Goal: Information Seeking & Learning: Learn about a topic

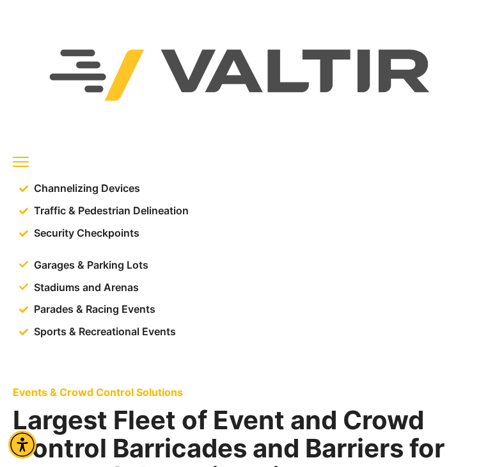
scroll to position [406, 0]
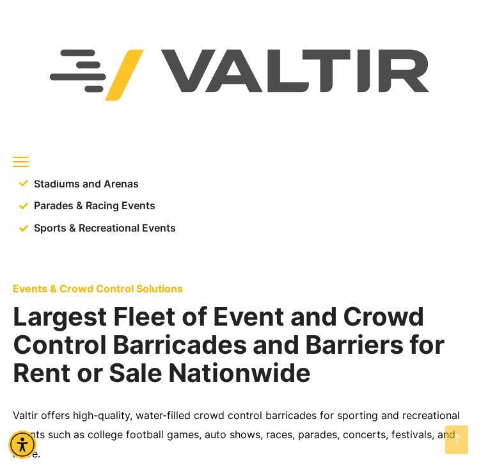
click at [0, 0] on div at bounding box center [0, 0] width 0 height 0
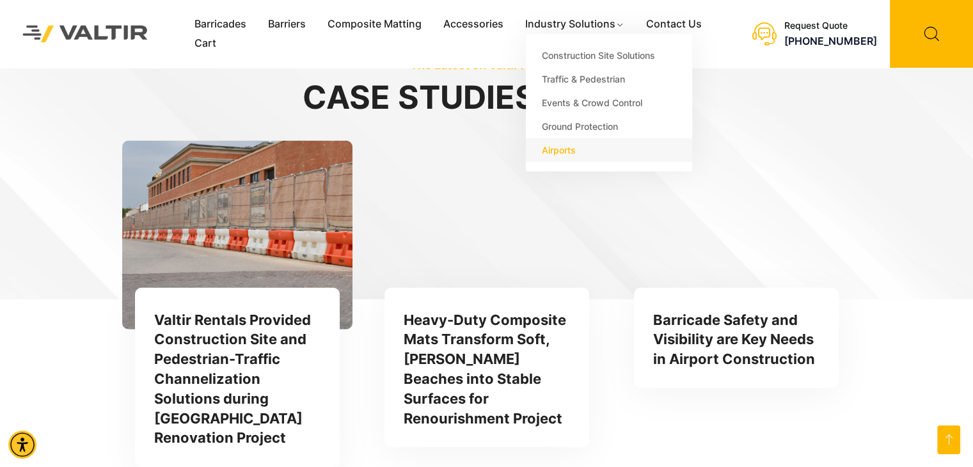
scroll to position [3375, 0]
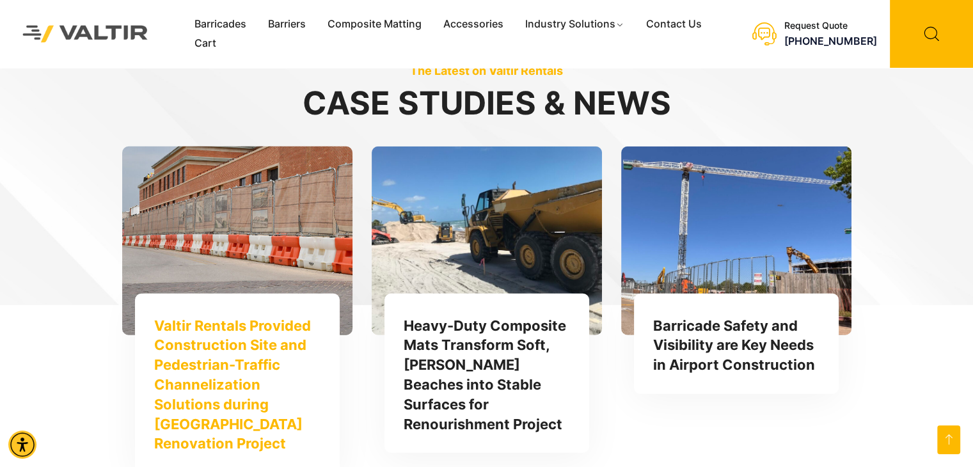
click at [258, 221] on img at bounding box center [237, 241] width 253 height 208
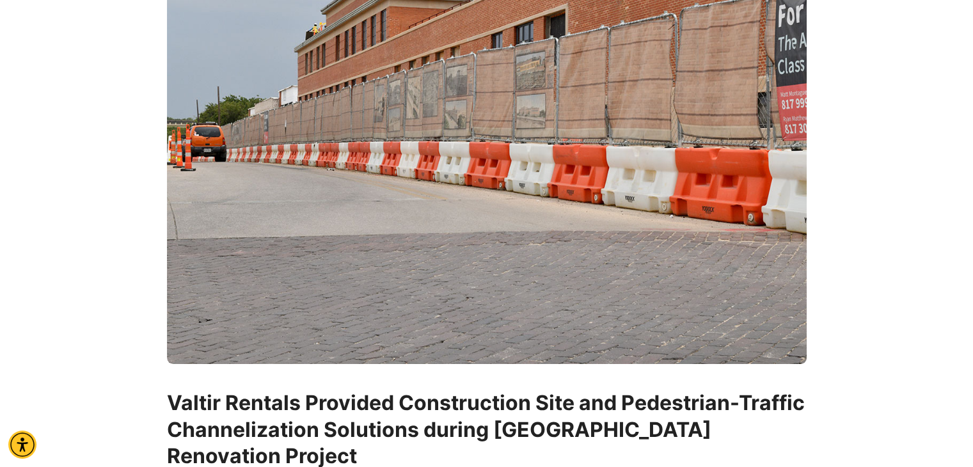
scroll to position [223, 0]
click at [750, 234] on img at bounding box center [487, 153] width 640 height 421
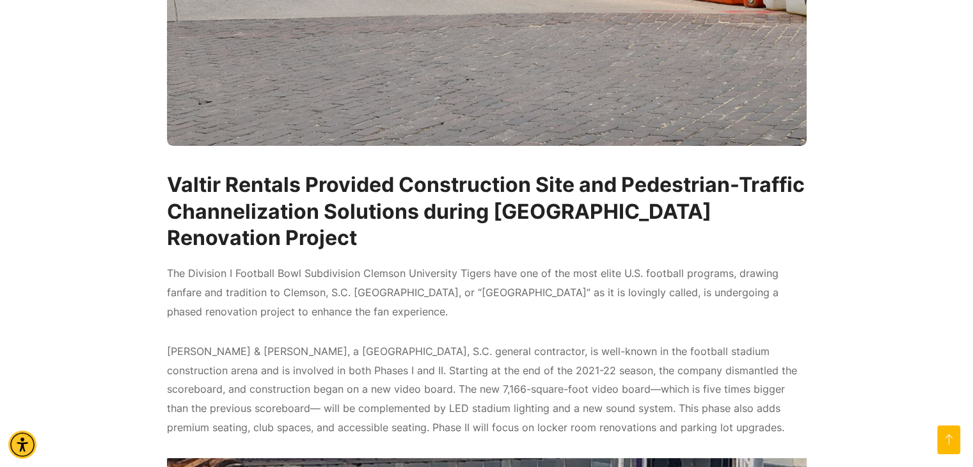
scroll to position [420, 0]
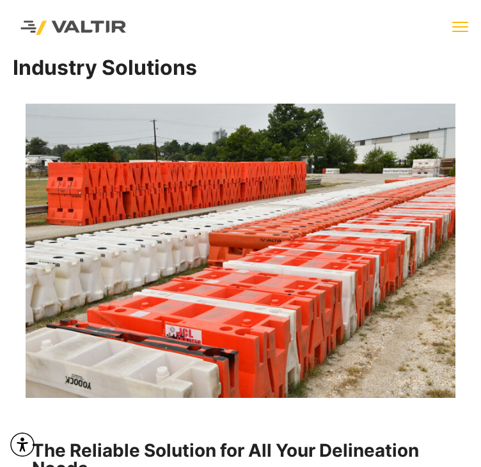
scroll to position [3025, 0]
